Goal: Task Accomplishment & Management: Use online tool/utility

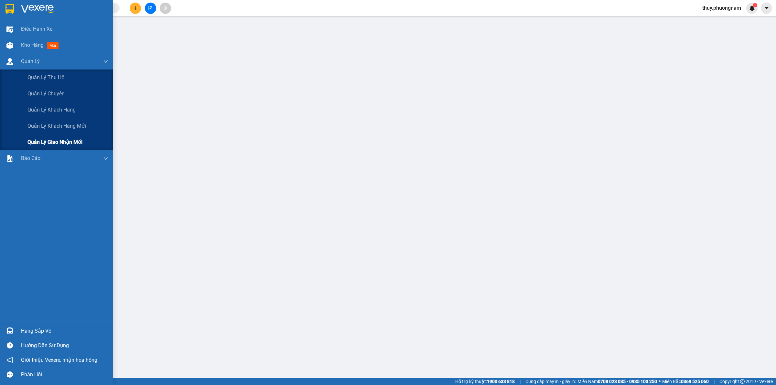
click at [73, 141] on span "Quản lý giao nhận mới" at bounding box center [54, 142] width 55 height 8
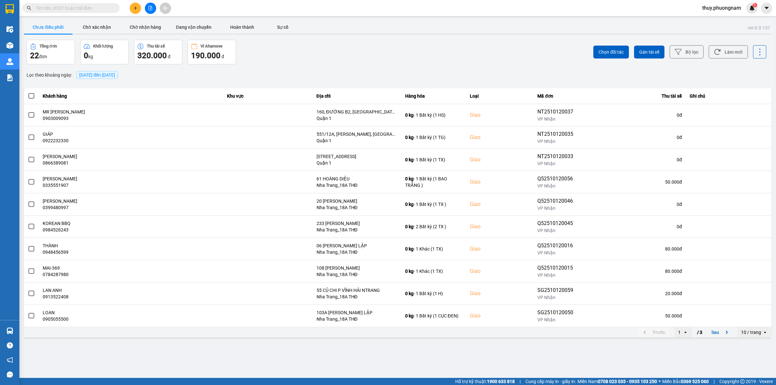
click at [115, 75] on span "[DATE] đến [DATE]" at bounding box center [97, 74] width 36 height 5
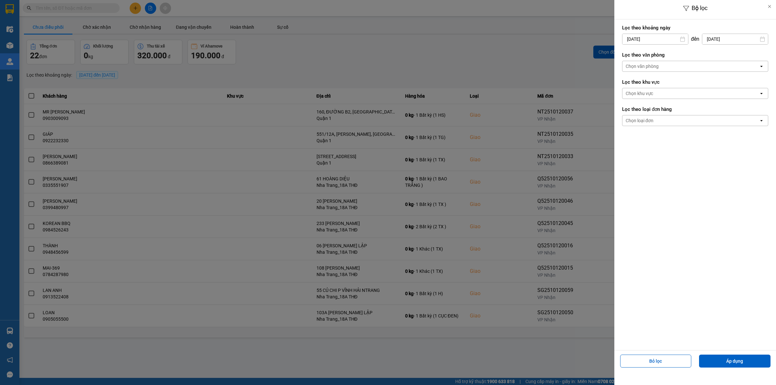
click at [652, 67] on div "Chọn văn phòng" at bounding box center [641, 66] width 33 height 6
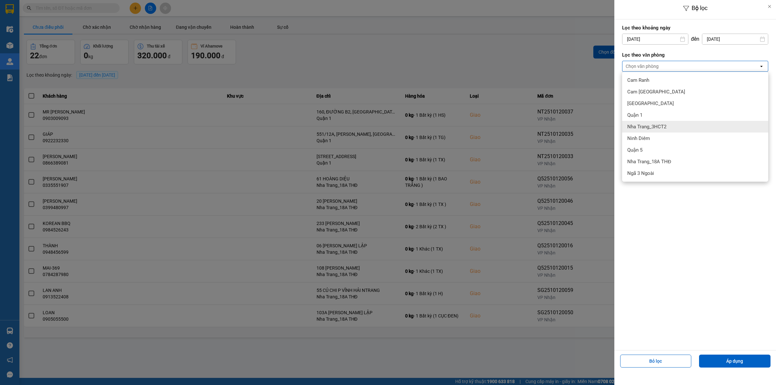
click at [648, 125] on span "Nha Trang_3HCT2" at bounding box center [646, 126] width 39 height 6
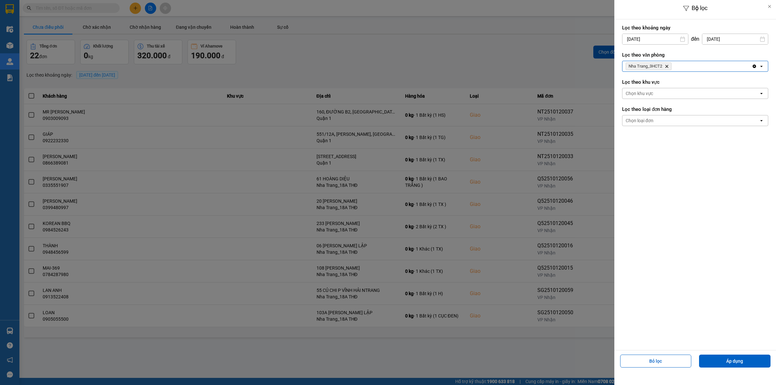
click at [682, 67] on div "Nha Trang_3HCT2 Delete" at bounding box center [686, 66] width 129 height 10
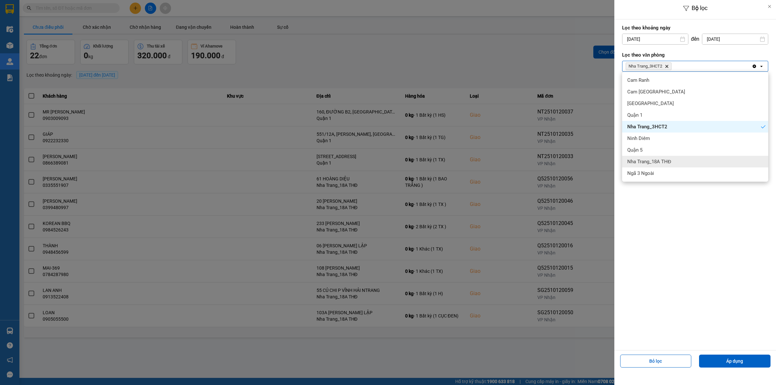
click at [670, 163] on span "Nha Trang_18A THĐ" at bounding box center [649, 161] width 44 height 6
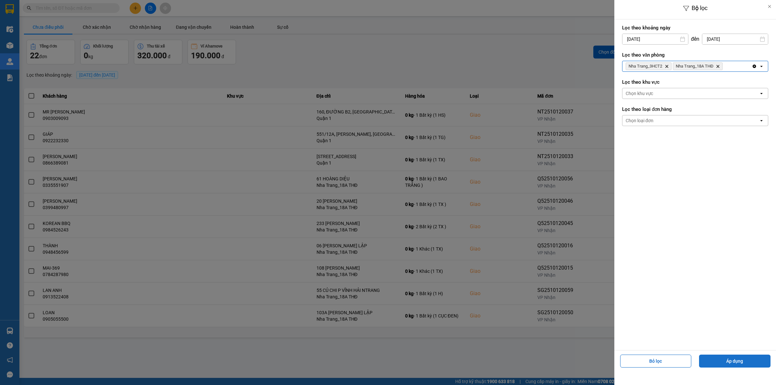
click at [751, 359] on button "Áp dụng" at bounding box center [734, 361] width 71 height 13
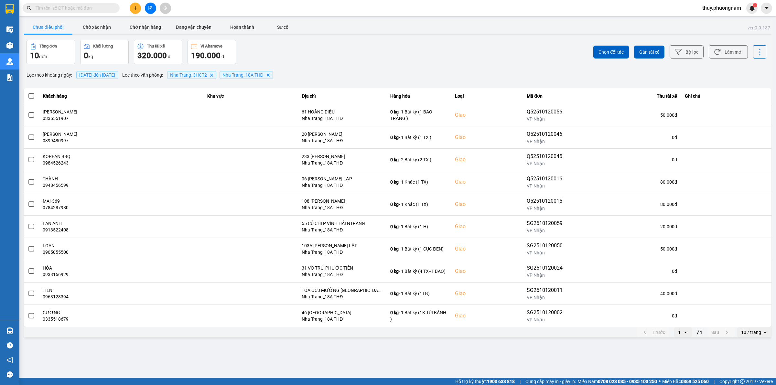
click at [764, 336] on div "open" at bounding box center [766, 332] width 9 height 10
click at [753, 323] on li "100 / trang" at bounding box center [754, 319] width 34 height 12
